Goal: Obtain resource: Download file/media

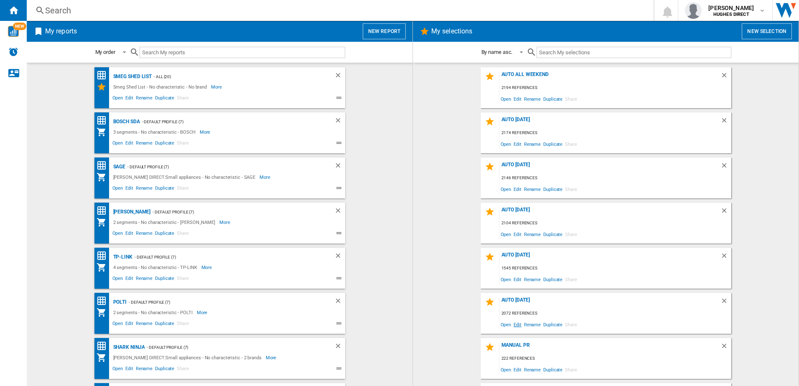
click at [516, 325] on span "Edit" at bounding box center [517, 324] width 10 height 11
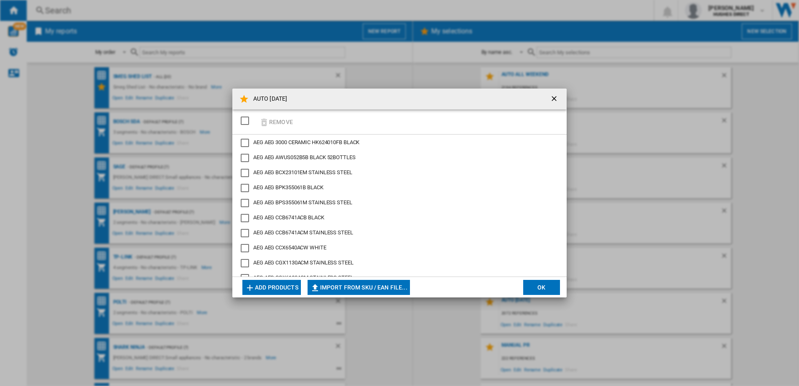
click at [247, 125] on div "SELECTIONS.EDITION_POPUP.SELECT_DESELECT" at bounding box center [245, 121] width 8 height 8
click at [276, 121] on button "Remove" at bounding box center [276, 122] width 39 height 20
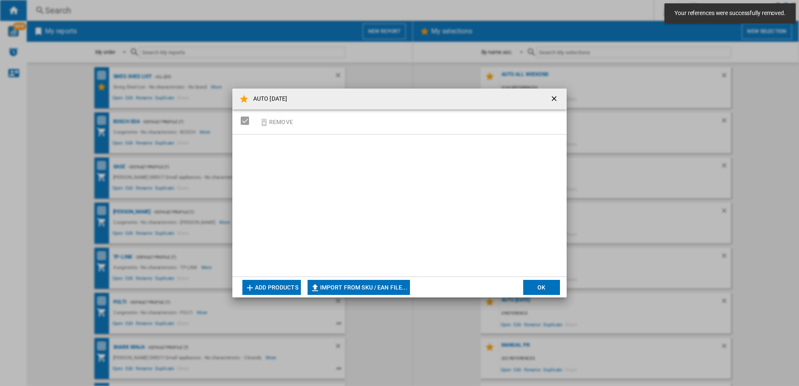
click at [390, 291] on button "Import from SKU / EAN file..." at bounding box center [359, 287] width 102 height 15
type input "**********"
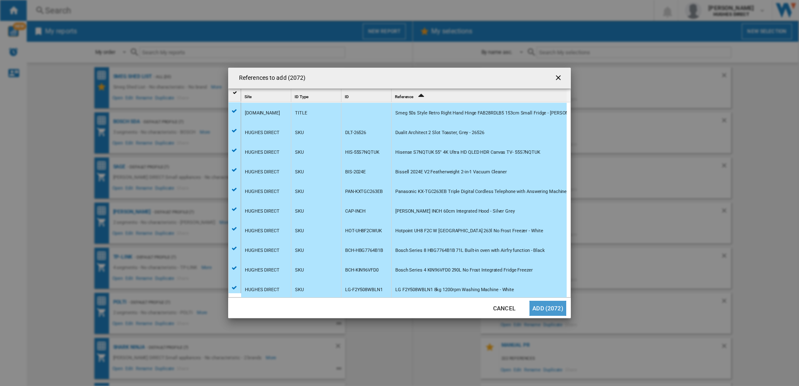
click at [542, 307] on button "Add (2072)" at bounding box center [548, 308] width 37 height 15
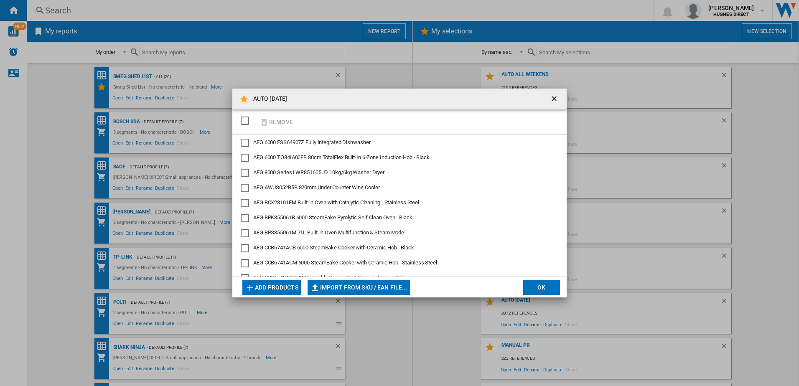
click at [531, 283] on button "OK" at bounding box center [541, 287] width 37 height 15
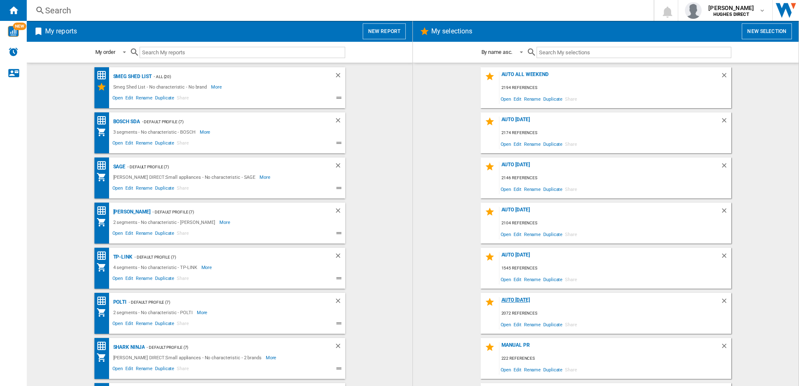
click at [524, 300] on div "AUTO [DATE]" at bounding box center [609, 302] width 221 height 11
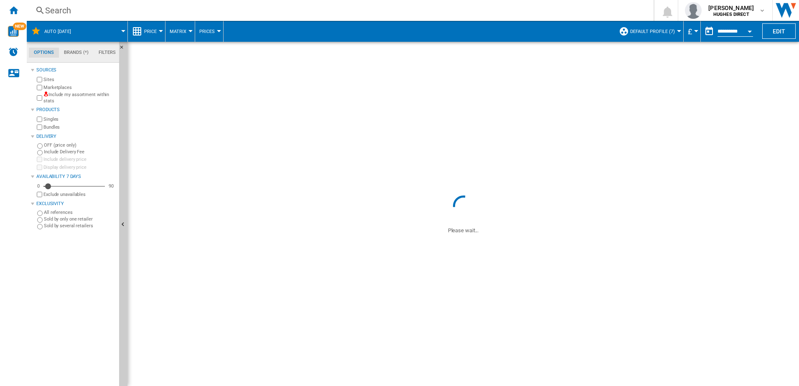
click at [58, 98] on label "Include my assortment within stats" at bounding box center [79, 98] width 72 height 13
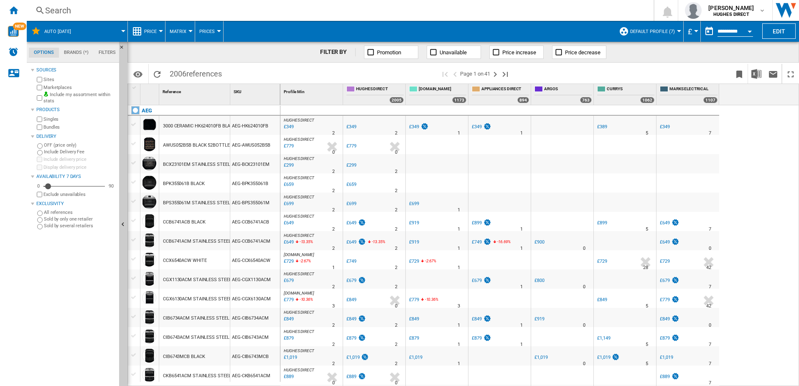
click at [46, 89] on label "Marketplaces" at bounding box center [79, 87] width 72 height 6
click at [50, 125] on label "Bundles" at bounding box center [79, 127] width 72 height 6
click at [756, 76] on img "Download in Excel" at bounding box center [757, 74] width 10 height 10
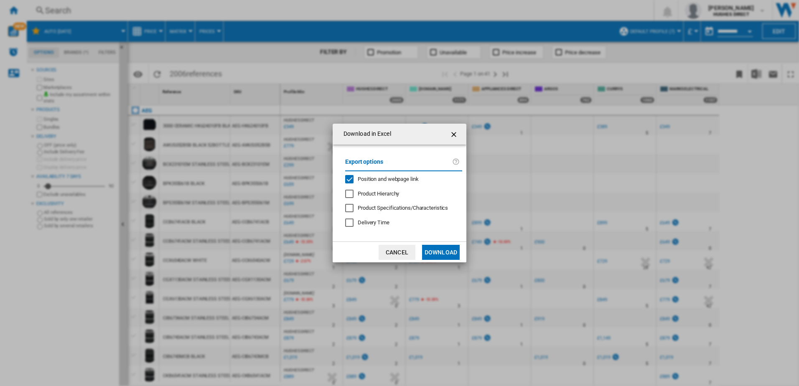
click at [392, 180] on span "Position and webpage link" at bounding box center [388, 179] width 61 height 6
click at [432, 252] on button "Download" at bounding box center [441, 252] width 38 height 15
